Goal: Information Seeking & Learning: Find specific fact

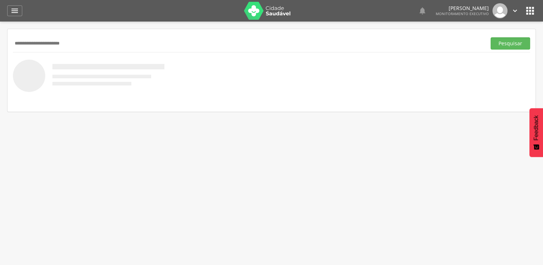
type input "**********"
click at [491, 37] on button "Pesquisar" at bounding box center [510, 43] width 39 height 12
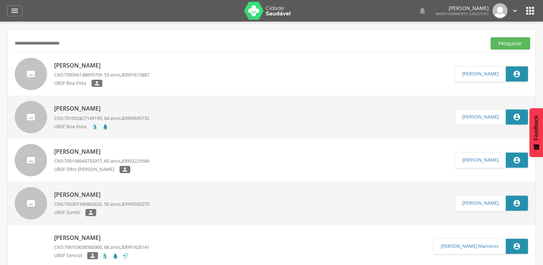
click at [138, 62] on p "[PERSON_NAME]" at bounding box center [101, 65] width 95 height 8
type input "**********"
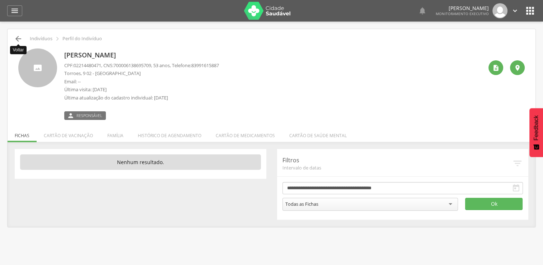
click at [14, 40] on icon "" at bounding box center [18, 38] width 9 height 9
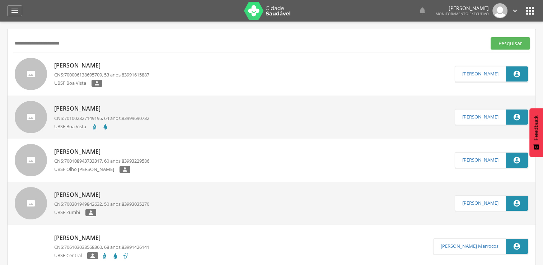
click at [83, 110] on p "[PERSON_NAME]" at bounding box center [101, 108] width 95 height 8
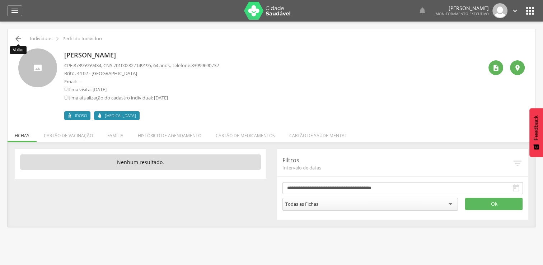
click at [18, 37] on icon "" at bounding box center [18, 38] width 9 height 9
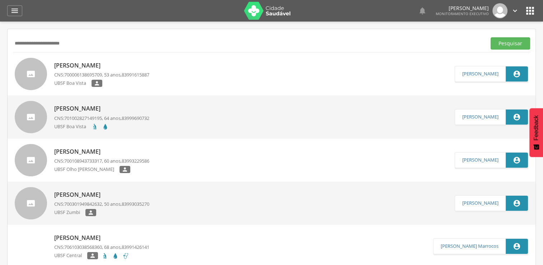
click at [98, 157] on div "[PERSON_NAME] CNS: 700108943733317 , 60 anos, 83993229586 UBSF [PERSON_NAME] " at bounding box center [101, 160] width 95 height 30
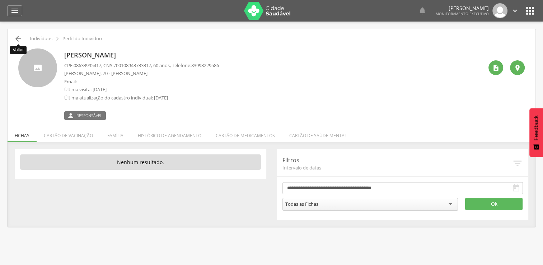
click at [22, 41] on icon "" at bounding box center [18, 38] width 9 height 9
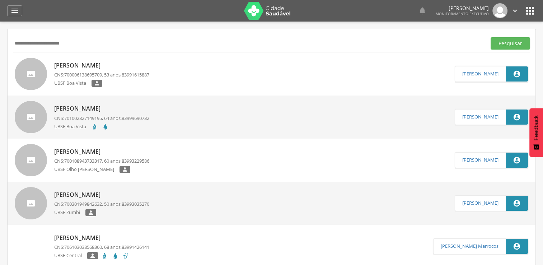
click at [161, 108] on link "[PERSON_NAME] CNS: 701002827149195 , 64 anos, 83999690732 [GEOGRAPHIC_DATA]" at bounding box center [235, 117] width 440 height 32
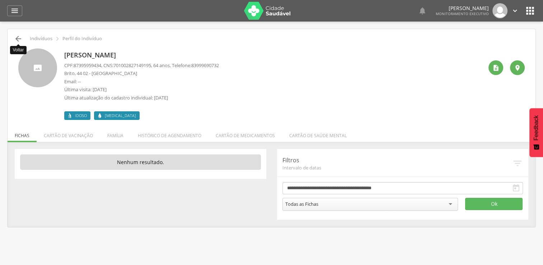
click at [14, 41] on icon "" at bounding box center [18, 38] width 9 height 9
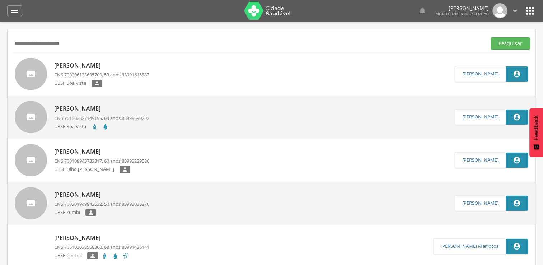
click at [83, 65] on p "[PERSON_NAME]" at bounding box center [101, 65] width 95 height 8
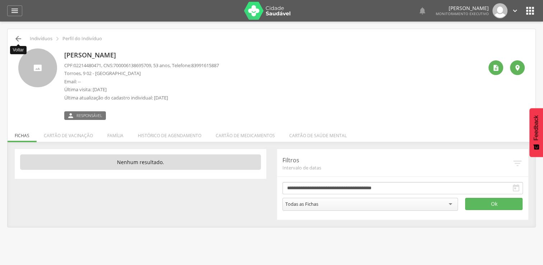
click at [18, 40] on icon "" at bounding box center [18, 38] width 9 height 9
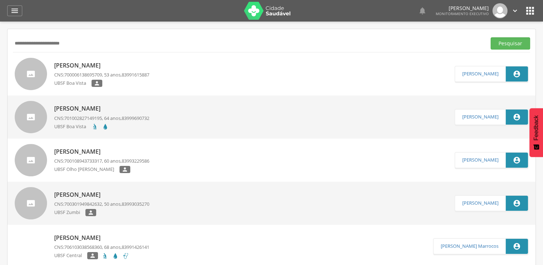
click at [72, 113] on div "[PERSON_NAME] CNS: 701002827149195 , 64 anos, 83999690732 [GEOGRAPHIC_DATA]" at bounding box center [101, 116] width 95 height 29
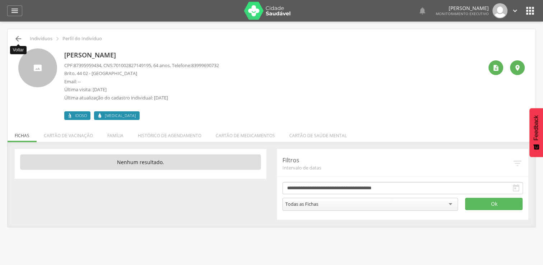
click at [17, 36] on icon "" at bounding box center [18, 38] width 9 height 9
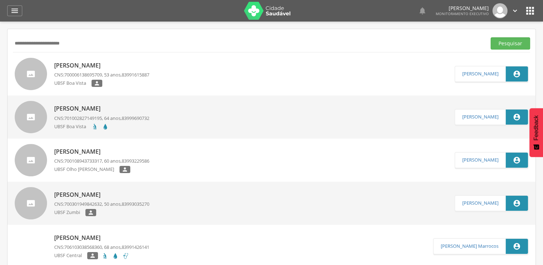
click at [77, 161] on span "700108943733317" at bounding box center [83, 161] width 38 height 6
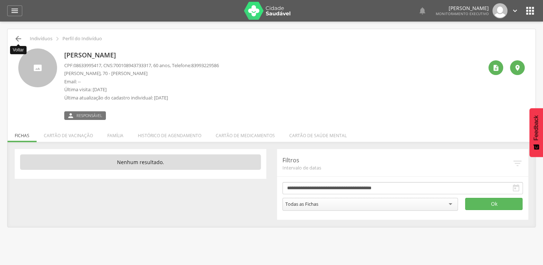
click at [20, 42] on icon "" at bounding box center [18, 38] width 9 height 9
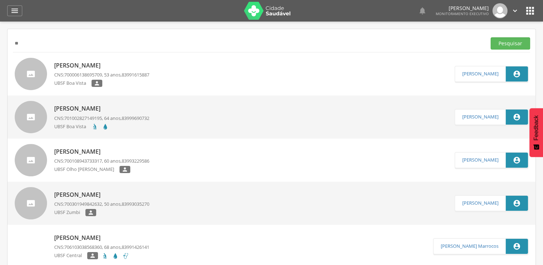
type input "*"
type input "**********"
click at [491, 37] on button "Pesquisar" at bounding box center [510, 43] width 39 height 12
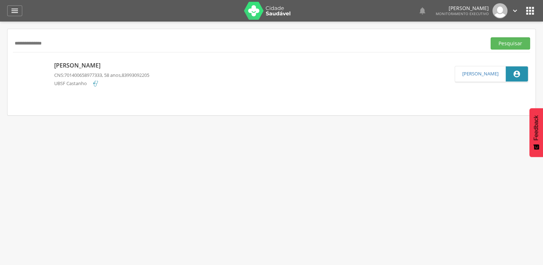
click at [129, 73] on span "83993092205" at bounding box center [136, 75] width 28 height 6
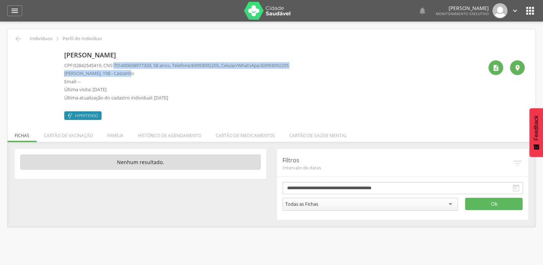
drag, startPoint x: 118, startPoint y: 66, endPoint x: 154, endPoint y: 69, distance: 36.0
click at [154, 69] on div "CPF: 02842545419 , CNS: [PHONE_NUMBER] , 58 anos, Telefone: [PHONE_NUMBER] , Ce…" at bounding box center [176, 83] width 224 height 43
drag, startPoint x: 154, startPoint y: 69, endPoint x: 162, endPoint y: 67, distance: 8.9
click at [162, 67] on p "CPF: 02842545419 , CNS: [PHONE_NUMBER] , 58 anos, Telefone: [PHONE_NUMBER] , Ce…" at bounding box center [176, 65] width 224 height 7
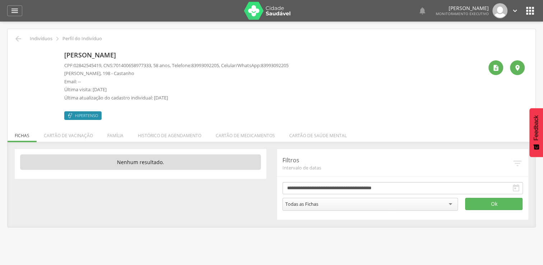
click at [130, 79] on p "Email: --" at bounding box center [176, 81] width 224 height 7
click at [119, 140] on li "Família" at bounding box center [115, 133] width 31 height 17
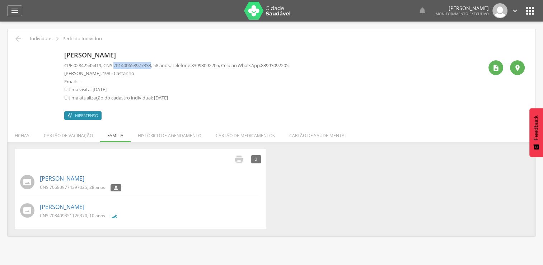
drag, startPoint x: 118, startPoint y: 64, endPoint x: 157, endPoint y: 62, distance: 38.4
click at [151, 62] on span "701400658977333" at bounding box center [132, 65] width 38 height 6
copy span "701400658977333"
click at [15, 35] on icon "" at bounding box center [18, 38] width 9 height 9
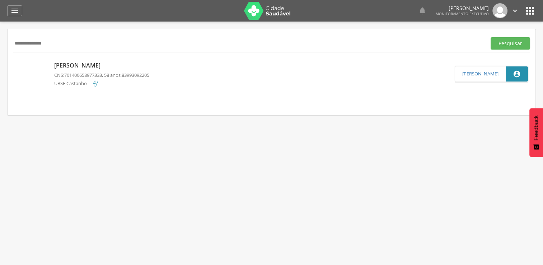
drag, startPoint x: 183, startPoint y: 41, endPoint x: -1, endPoint y: 91, distance: 191.2
click at [0, 91] on html " Dashboard Supervisão Produtividade Mapa da cidade Mapa de cobertura Ranking A…" at bounding box center [271, 132] width 543 height 265
